Goal: Find specific page/section: Find specific page/section

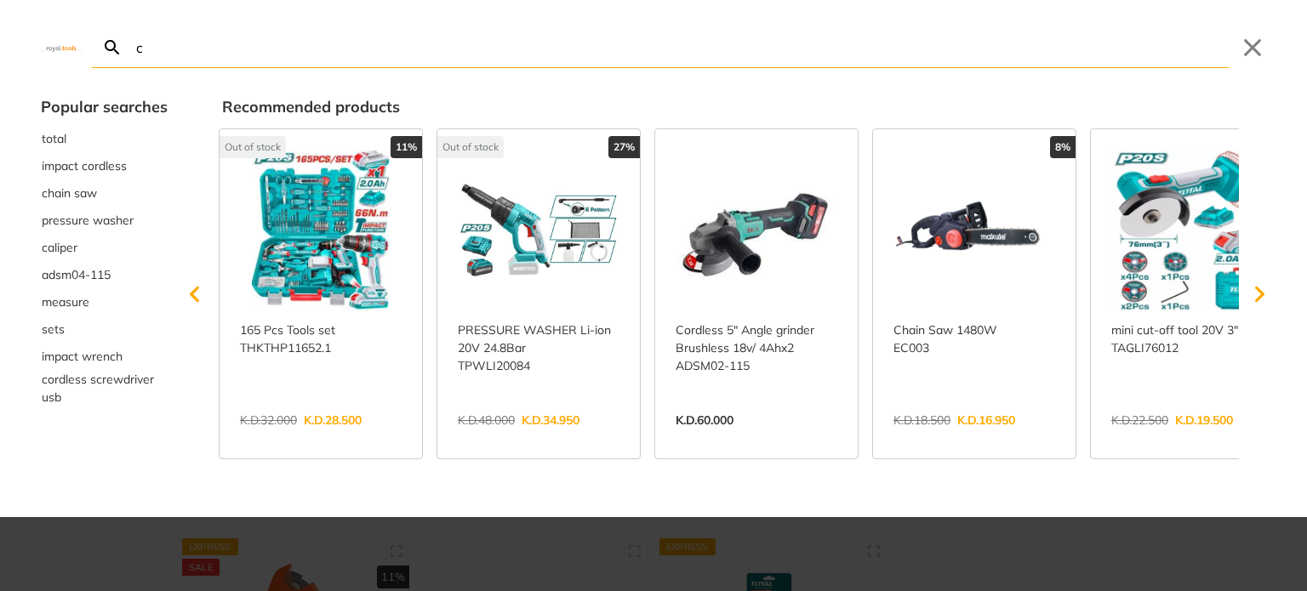
type input "co"
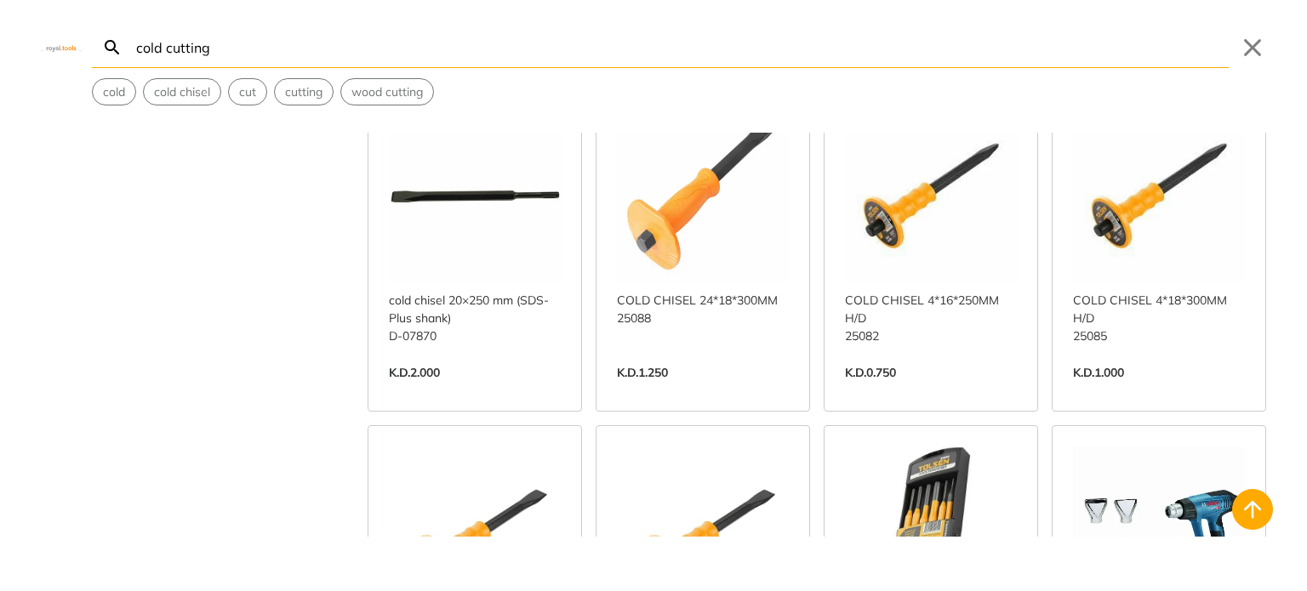
scroll to position [425, 0]
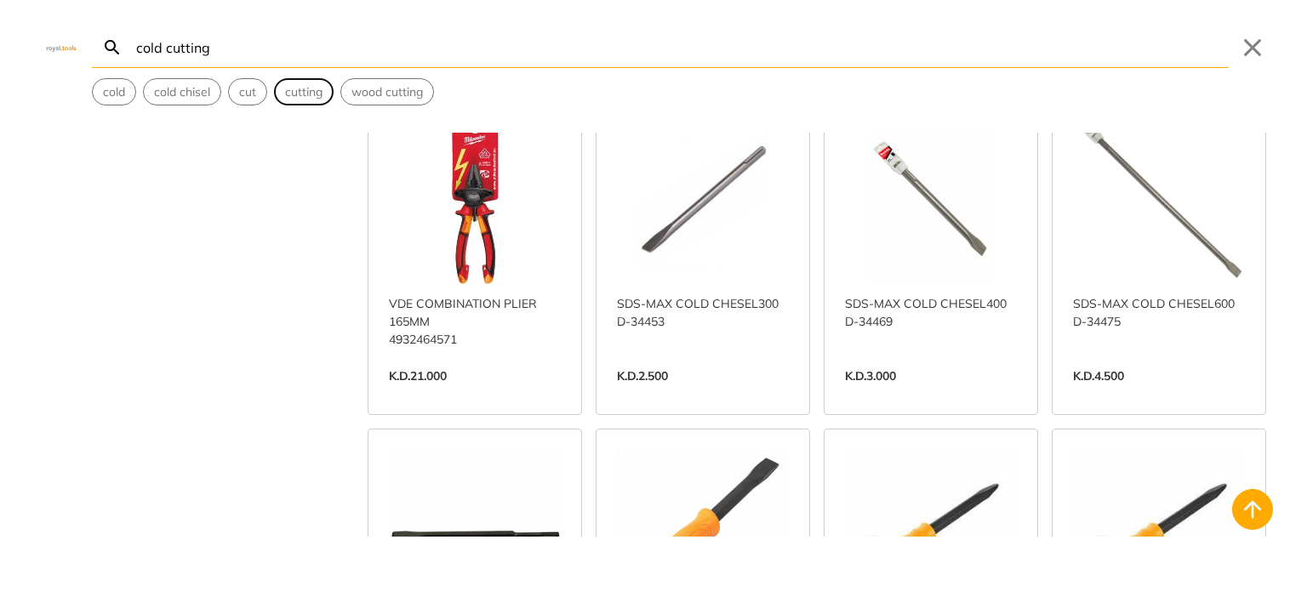
click at [308, 91] on span "cutting" at bounding box center [303, 92] width 37 height 18
type input "cutting"
